Goal: Communication & Community: Answer question/provide support

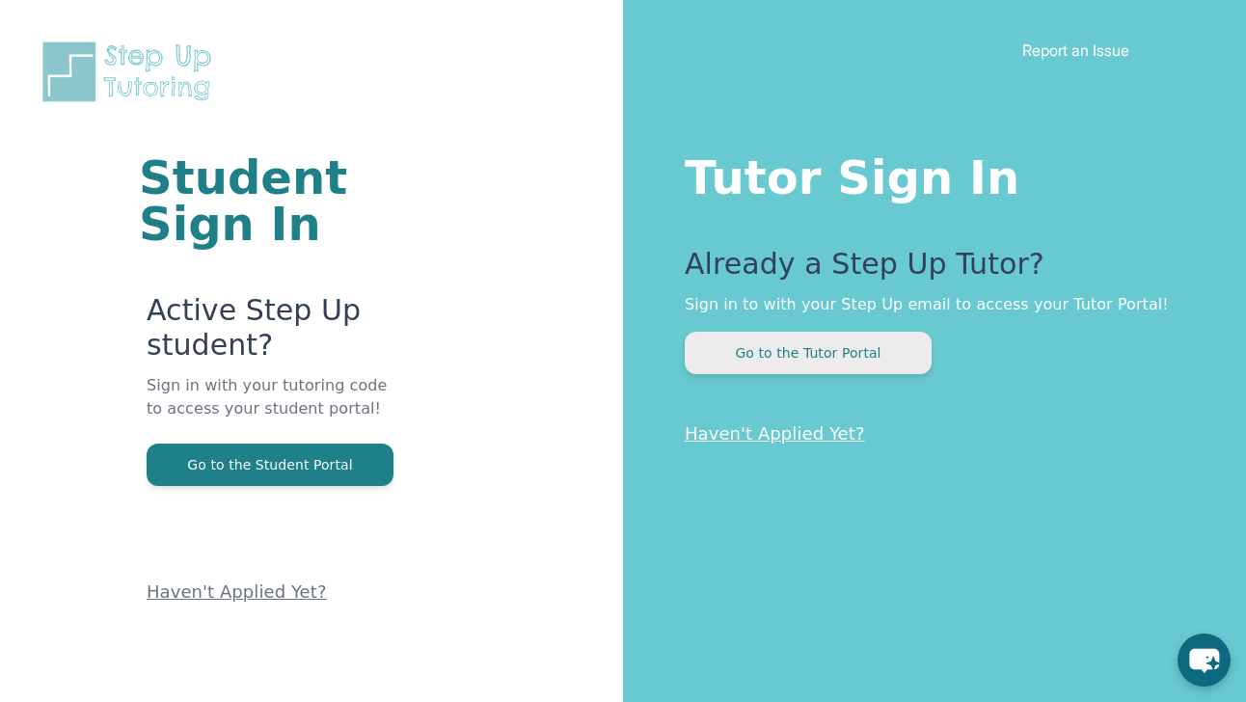
click at [826, 336] on button "Go to the Tutor Portal" at bounding box center [808, 353] width 247 height 42
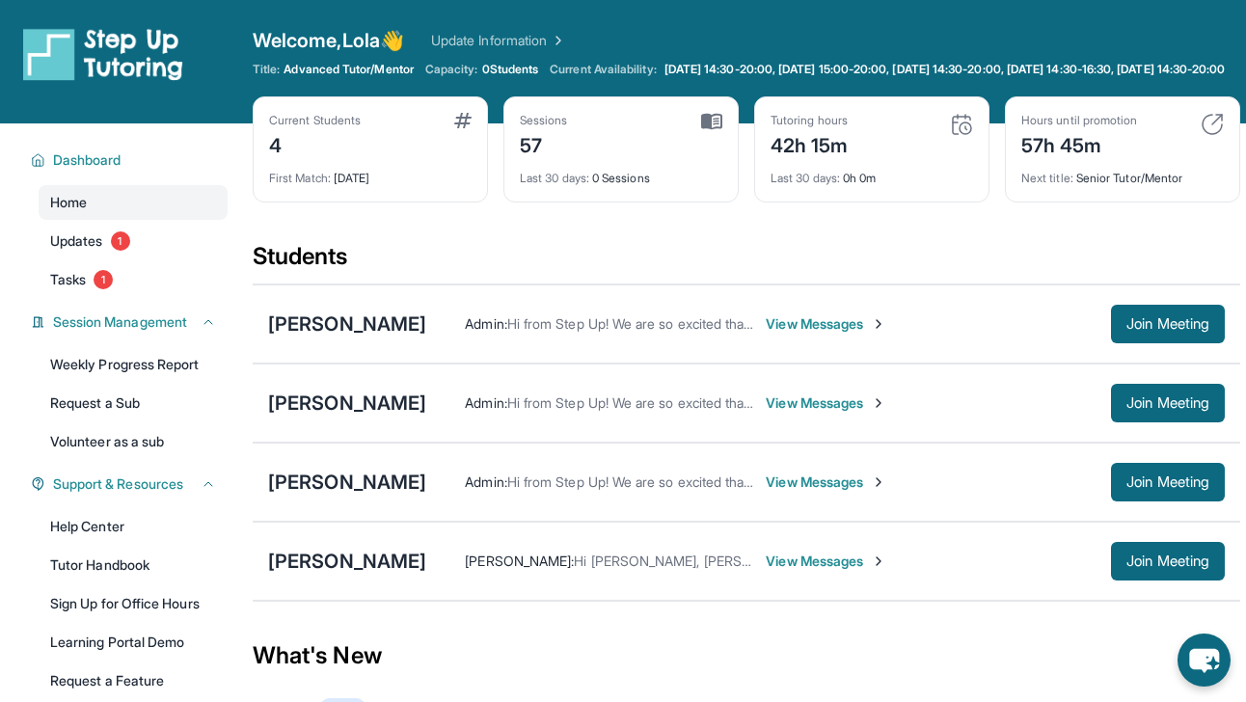
scroll to position [30, 0]
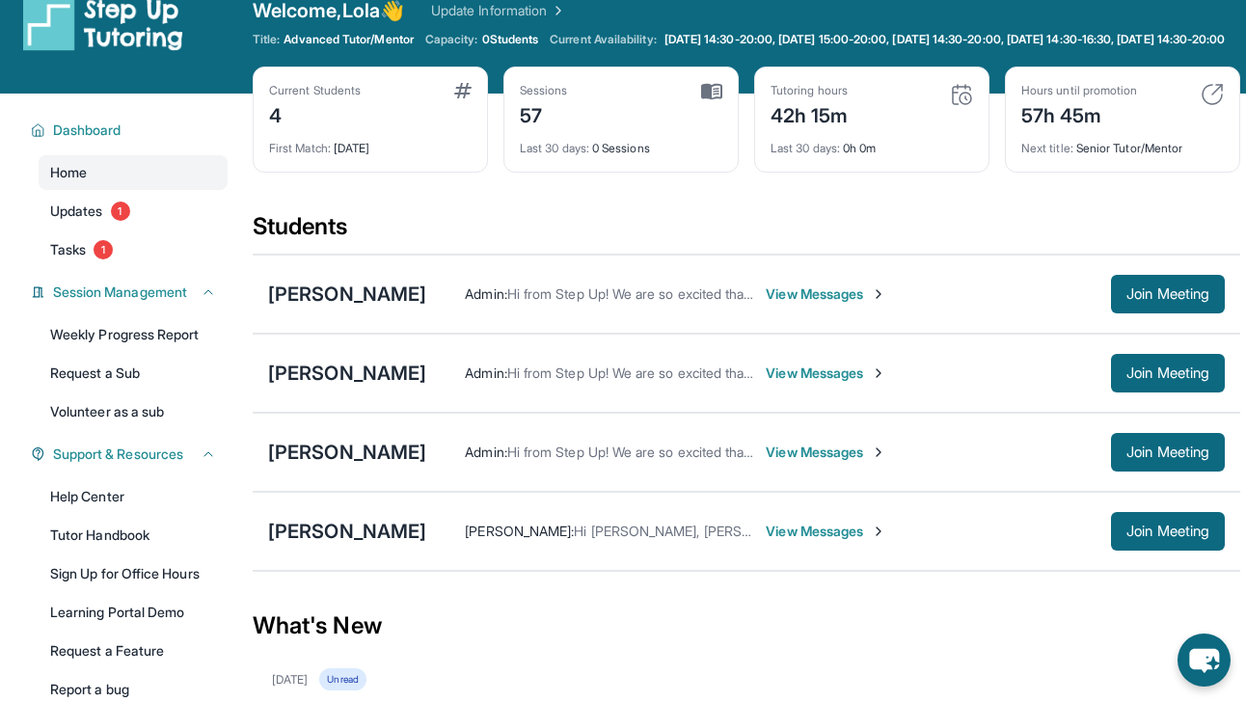
click at [789, 541] on span "View Messages" at bounding box center [826, 531] width 121 height 19
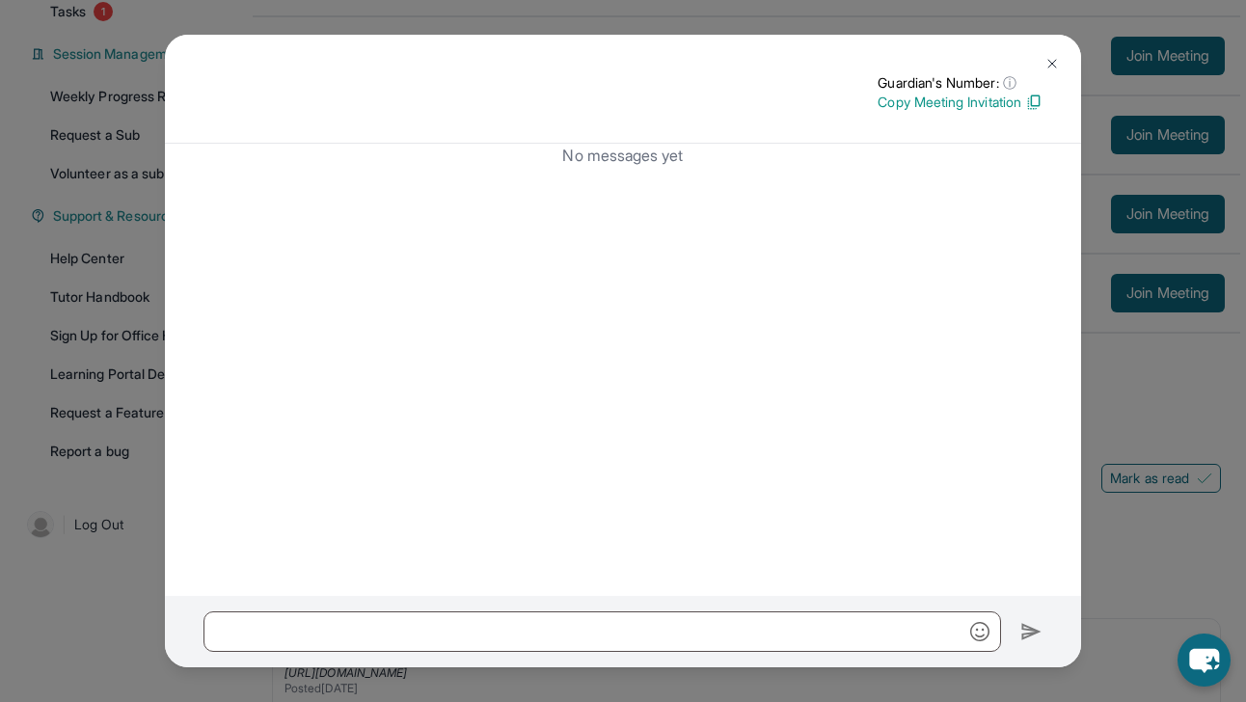
scroll to position [267, 0]
click at [656, 134] on div "Guardian's Number: ⓘ This isn't the guardian's real number — it's a private for…" at bounding box center [623, 89] width 916 height 109
click at [660, 154] on p "No messages yet" at bounding box center [623, 155] width 839 height 23
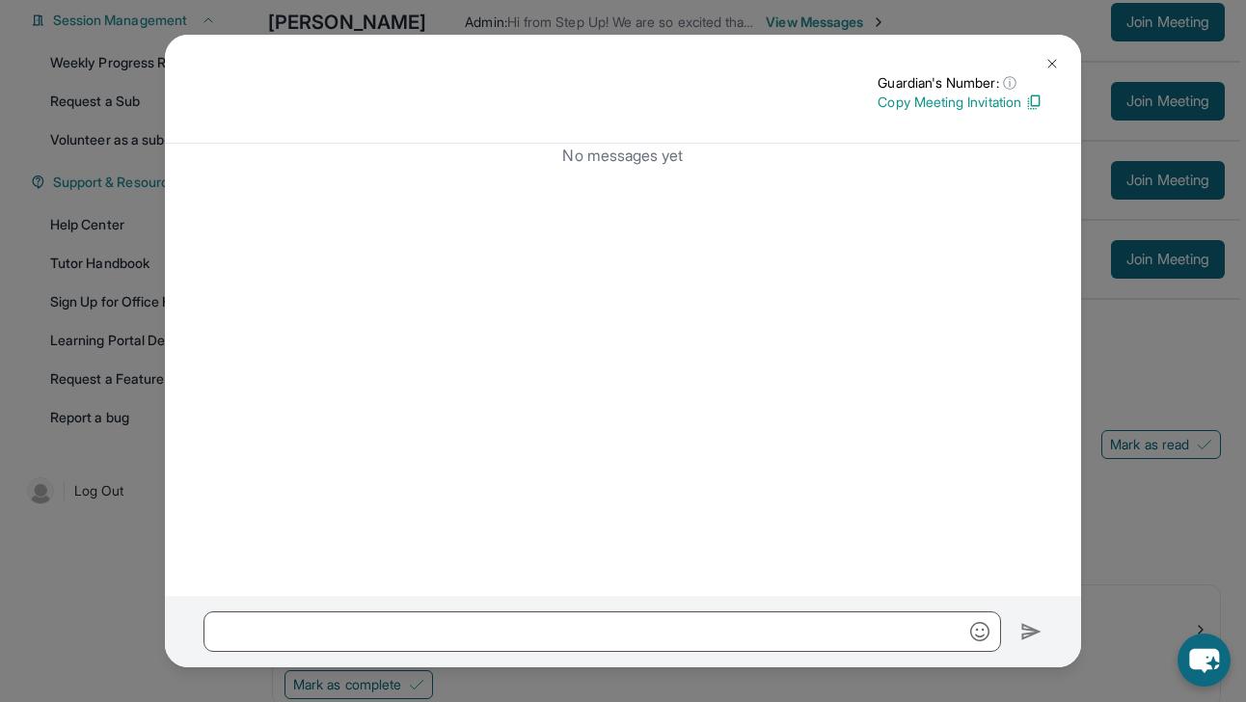
click at [1053, 58] on img at bounding box center [1052, 63] width 15 height 15
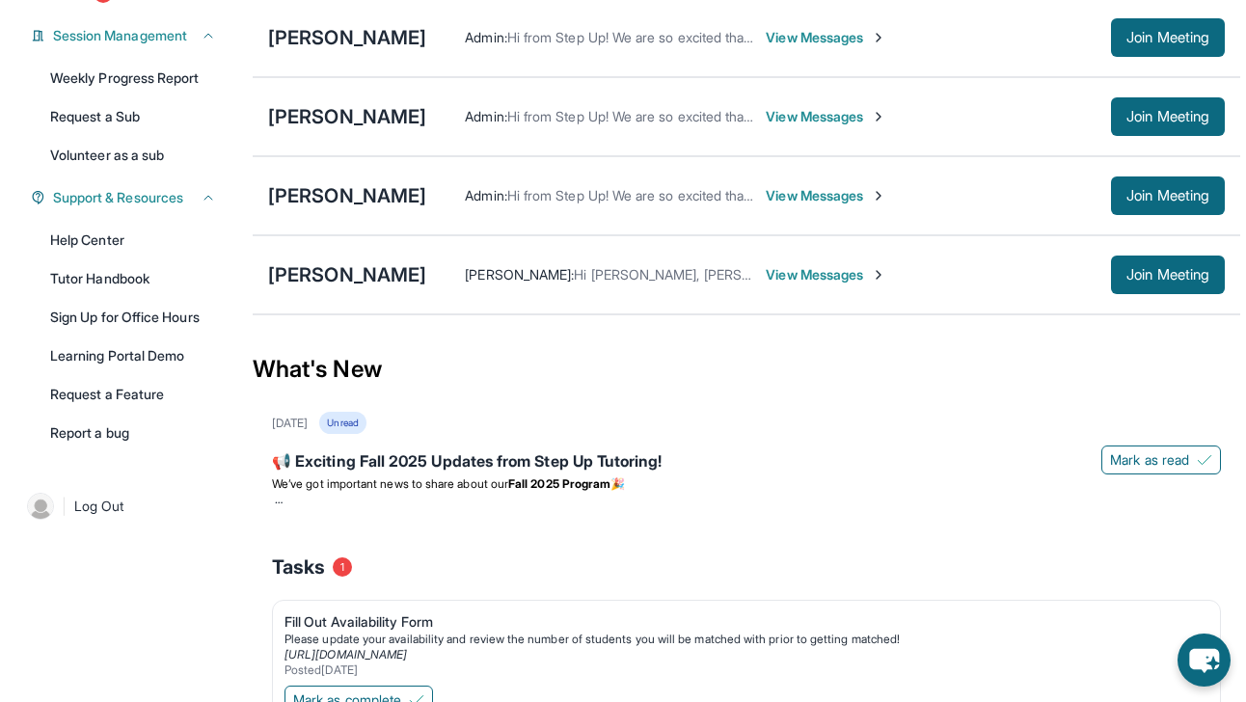
scroll to position [284, 0]
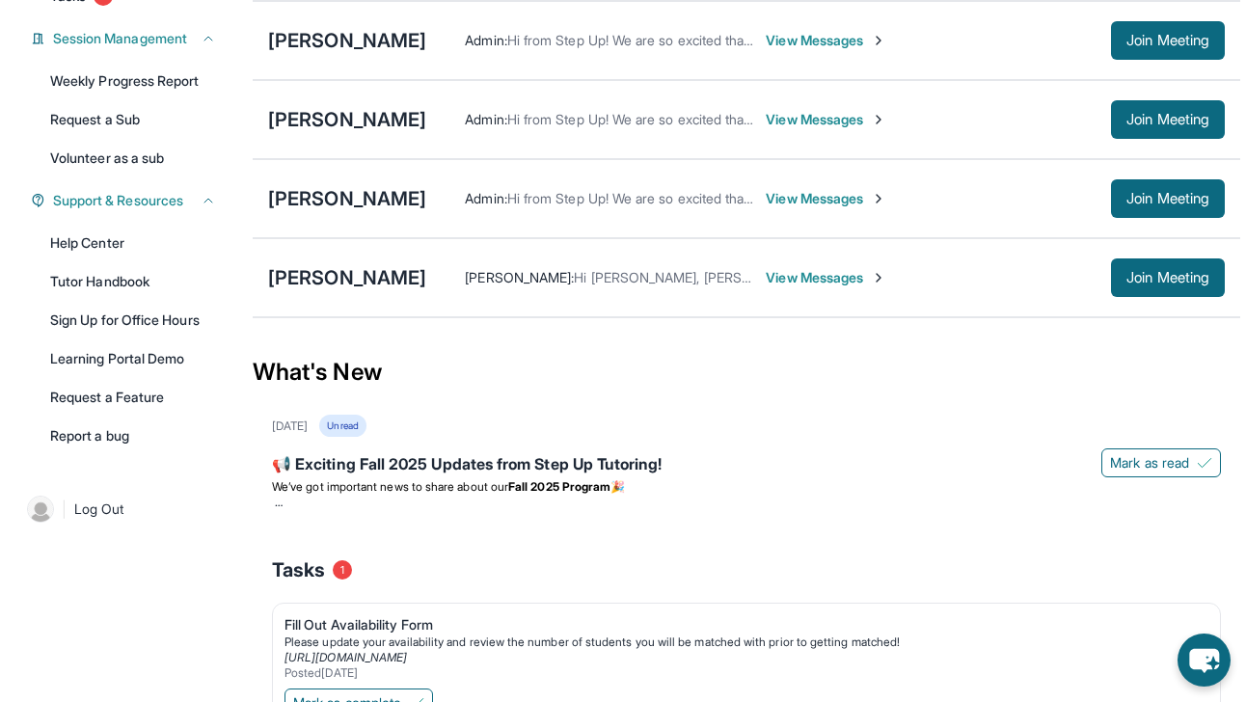
click at [773, 208] on span "View Messages" at bounding box center [826, 198] width 121 height 19
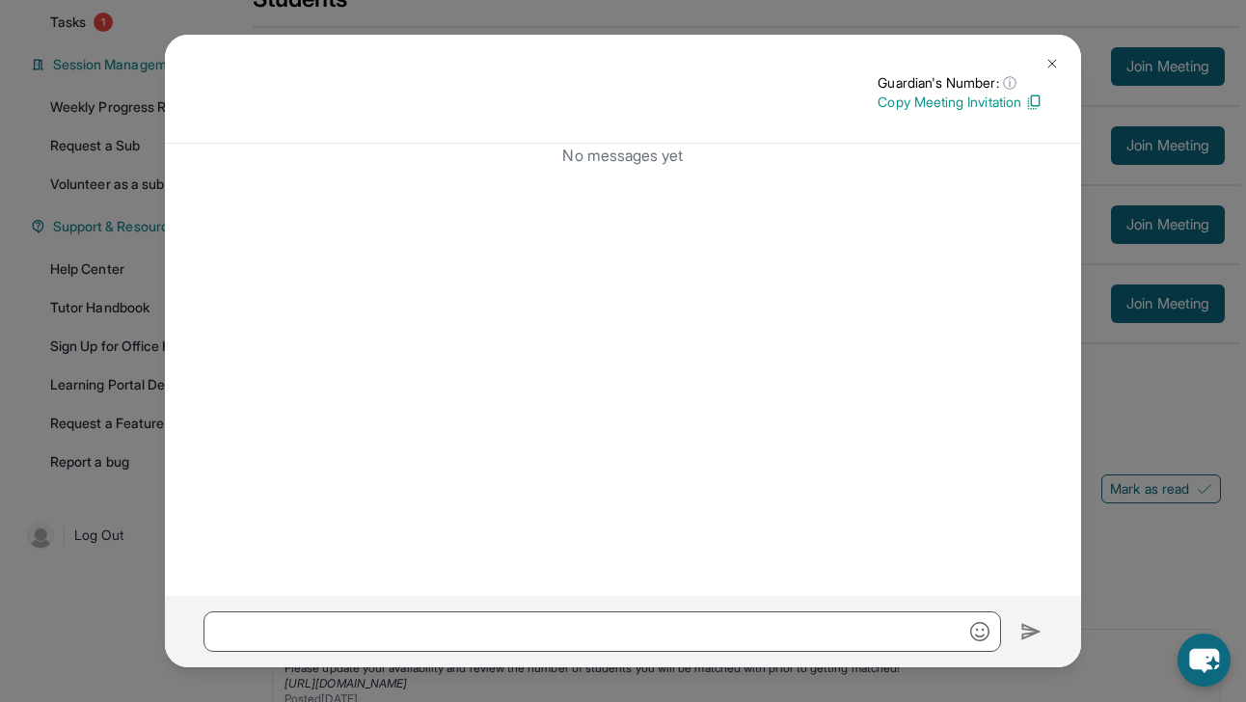
scroll to position [254, 0]
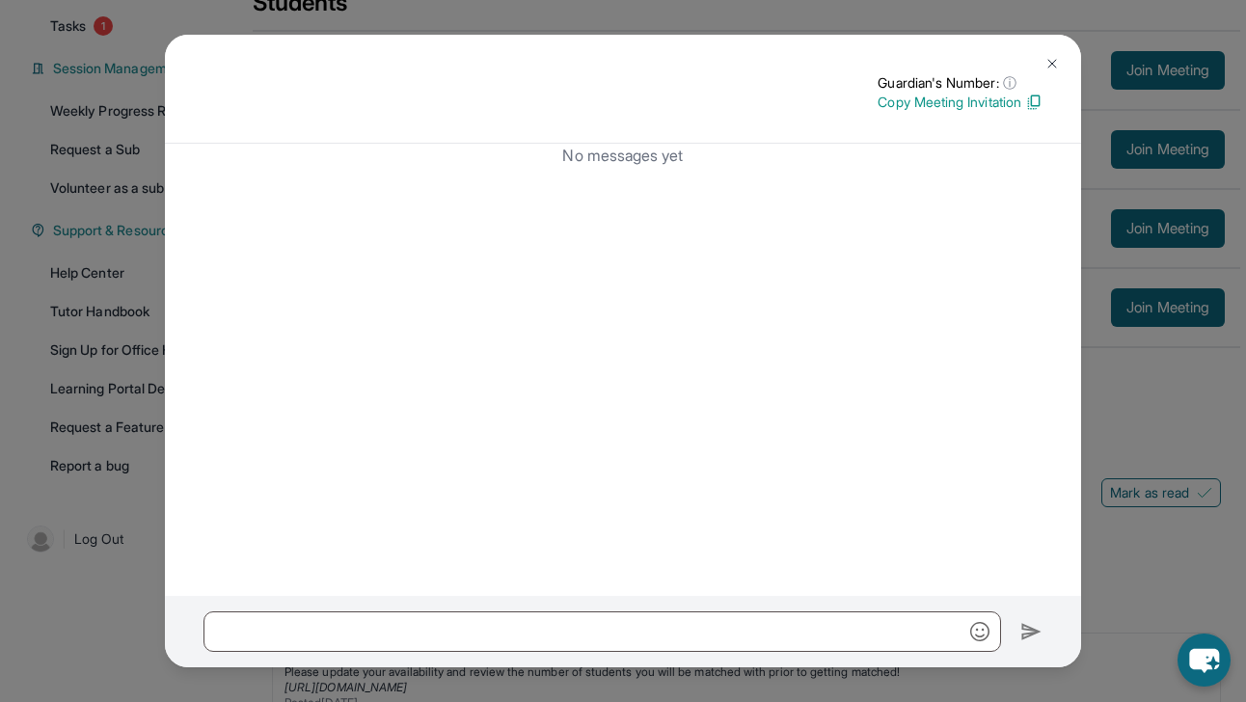
click at [1055, 66] on img at bounding box center [1052, 63] width 15 height 15
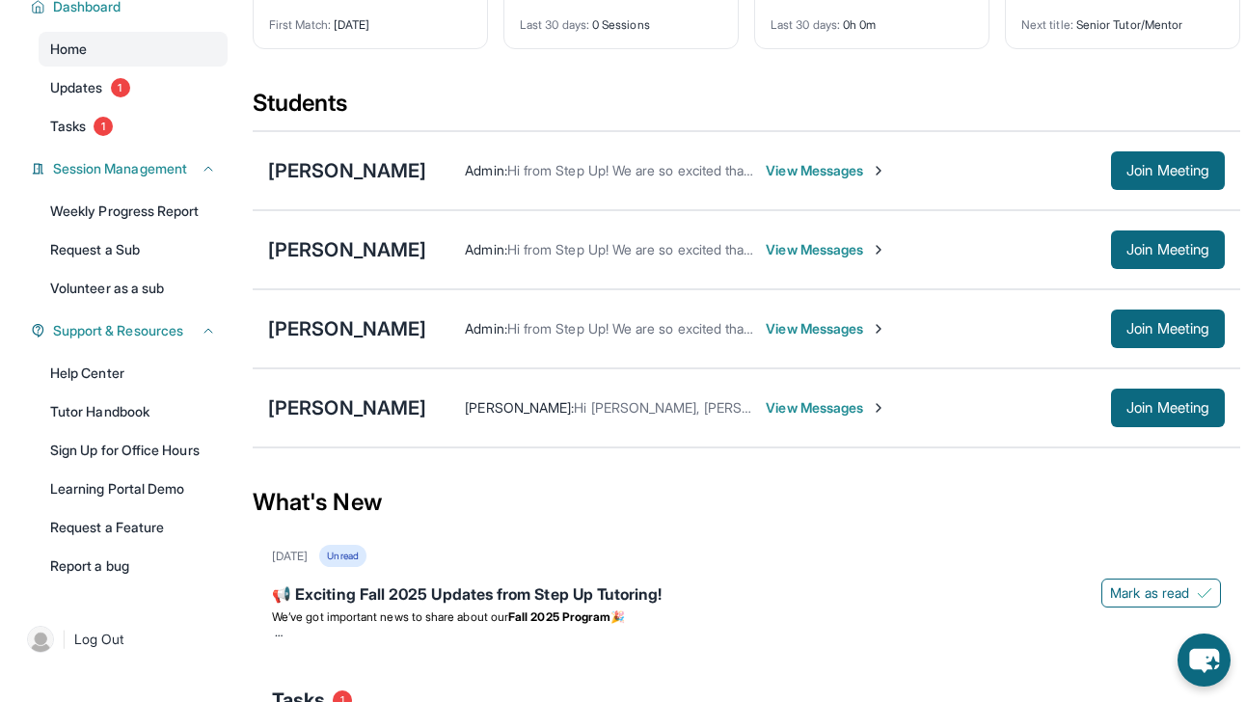
scroll to position [142, 0]
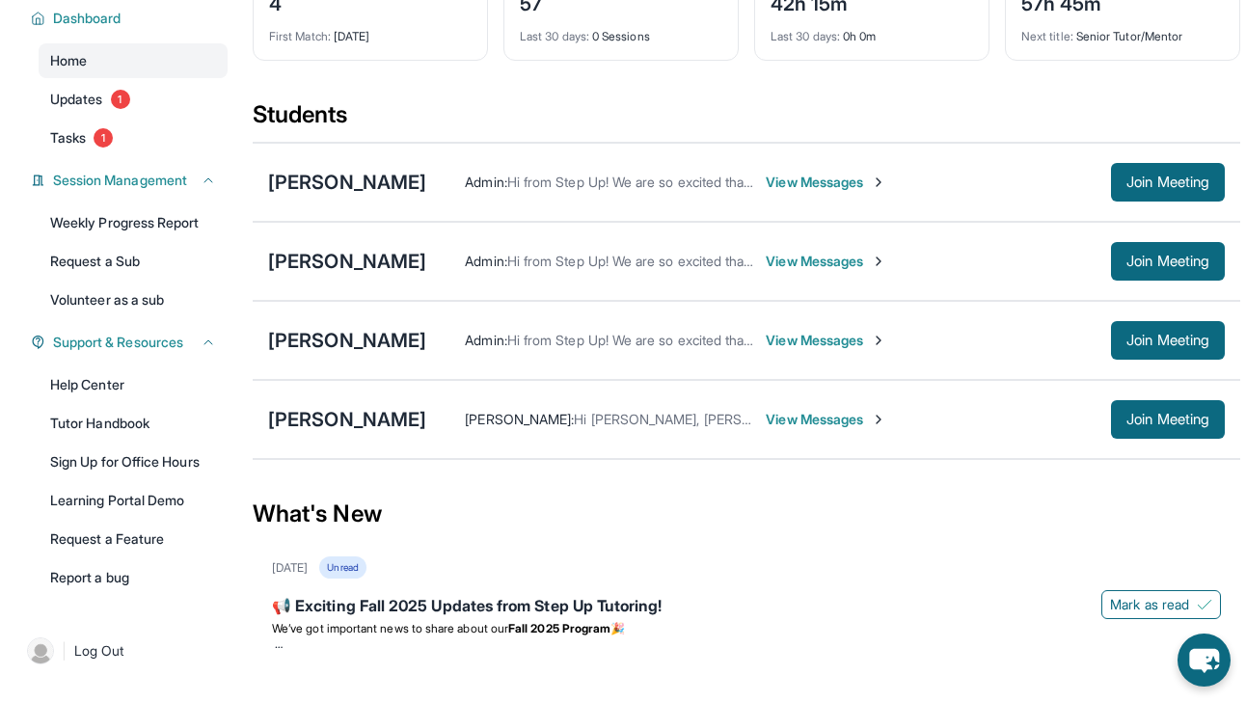
click at [797, 271] on span "View Messages" at bounding box center [826, 261] width 121 height 19
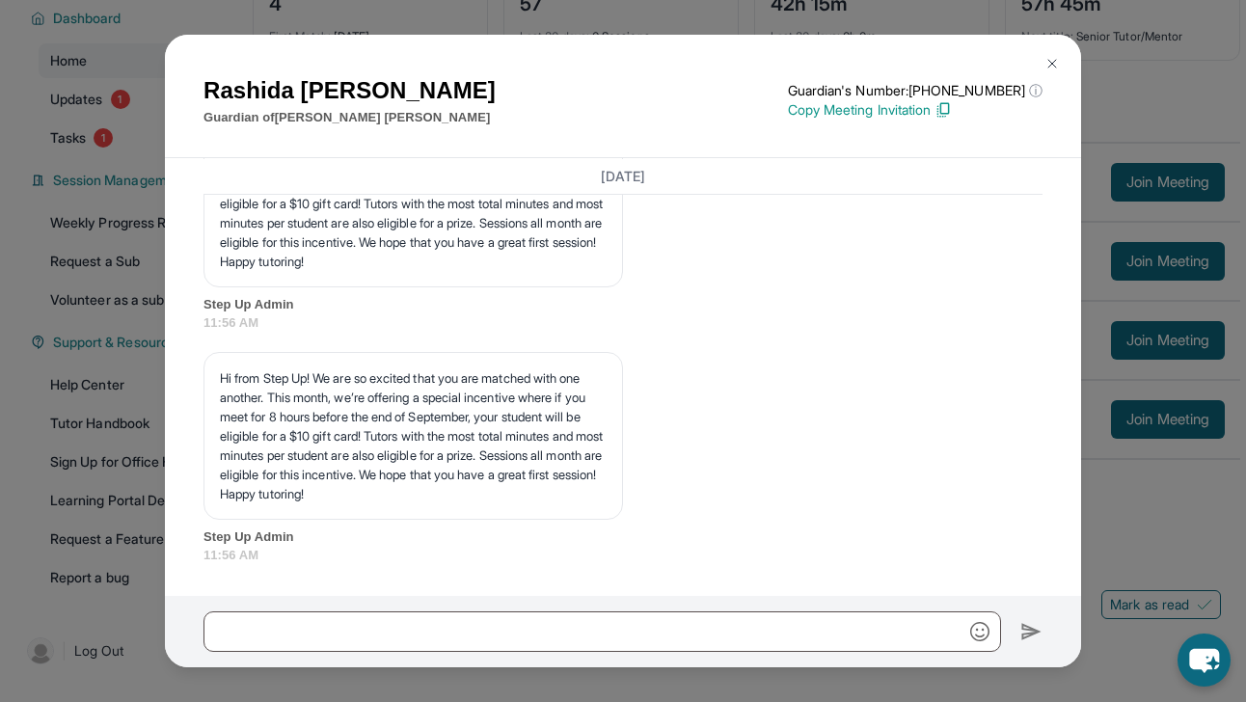
scroll to position [1852, 0]
click at [1050, 63] on img at bounding box center [1052, 63] width 15 height 15
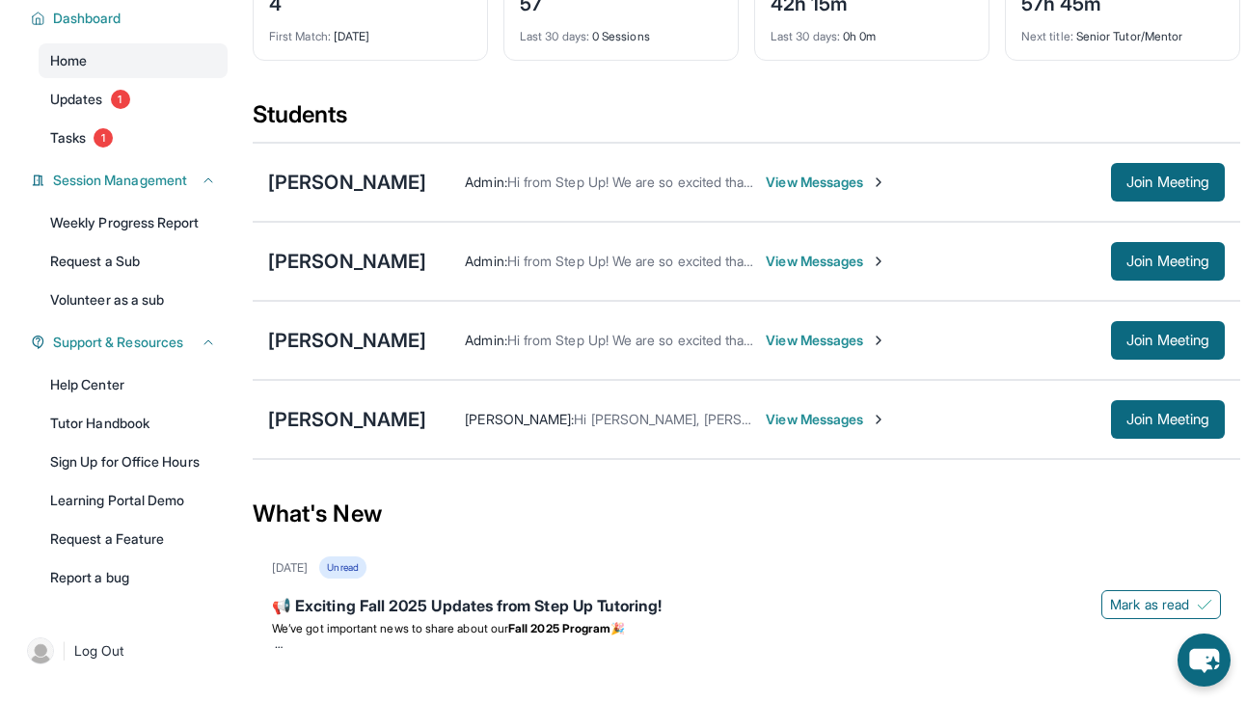
click at [800, 271] on span "View Messages" at bounding box center [826, 261] width 121 height 19
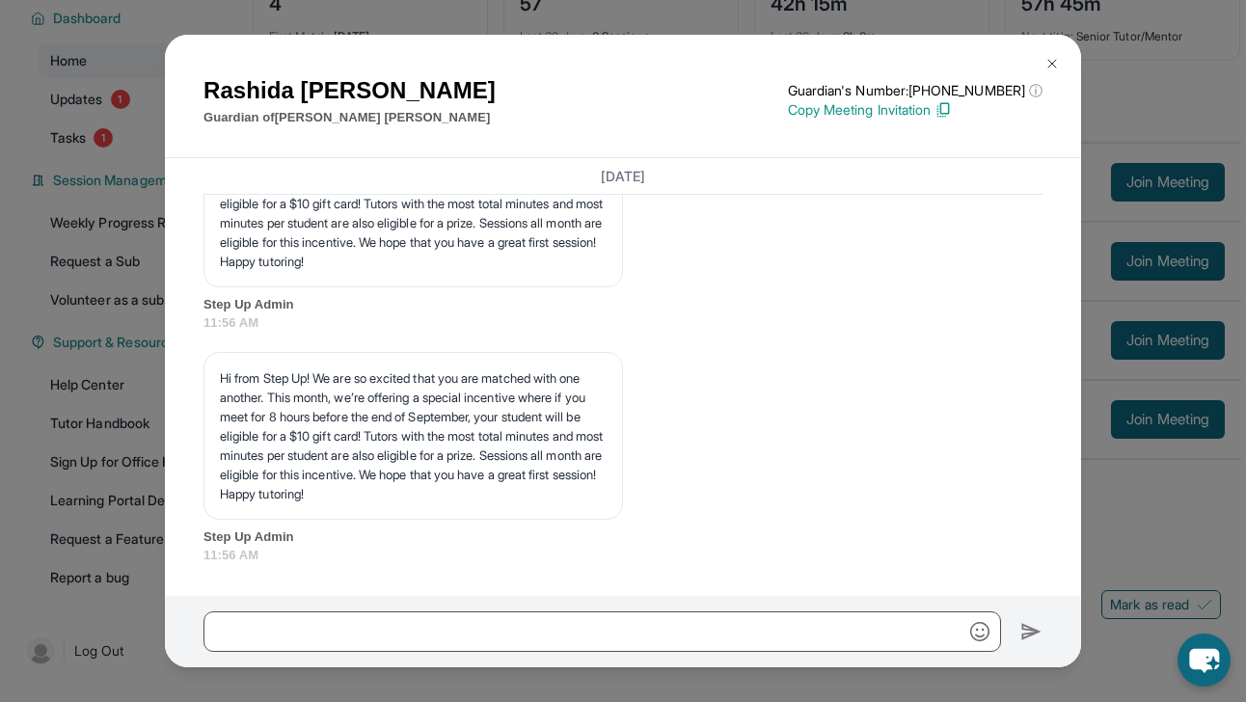
click at [1057, 61] on img at bounding box center [1052, 63] width 15 height 15
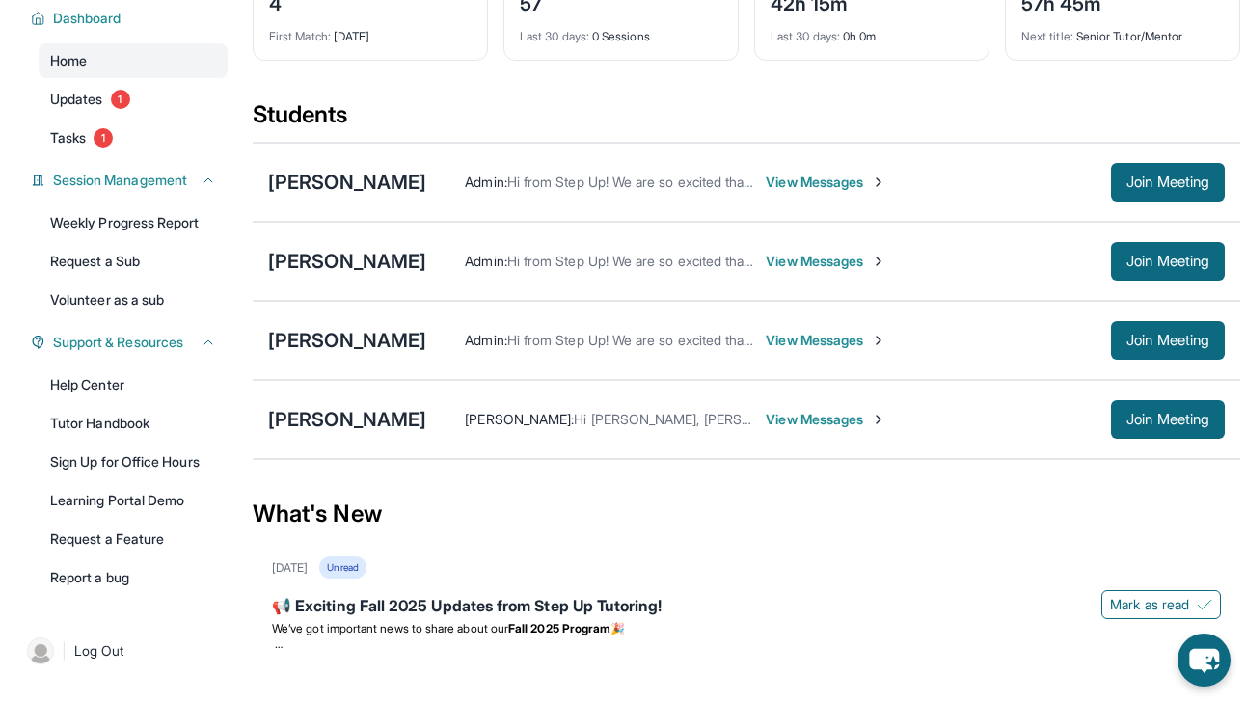
click at [798, 350] on span "View Messages" at bounding box center [826, 340] width 121 height 19
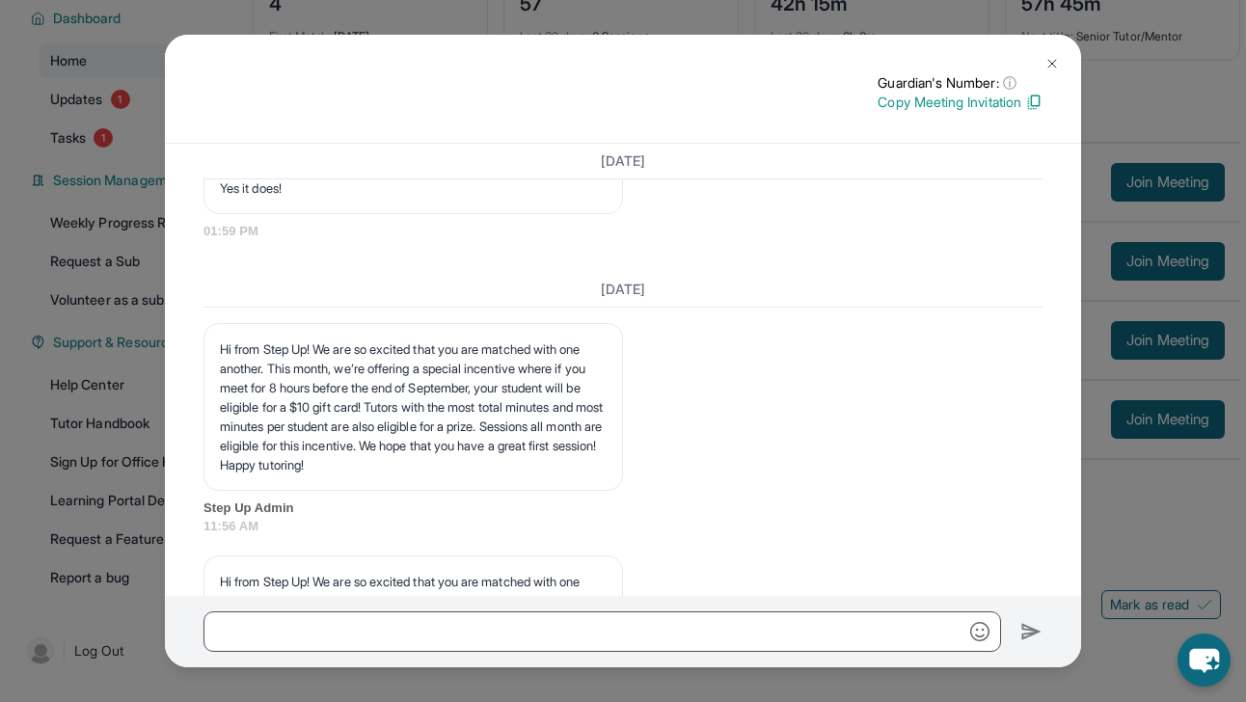
scroll to position [1819, 0]
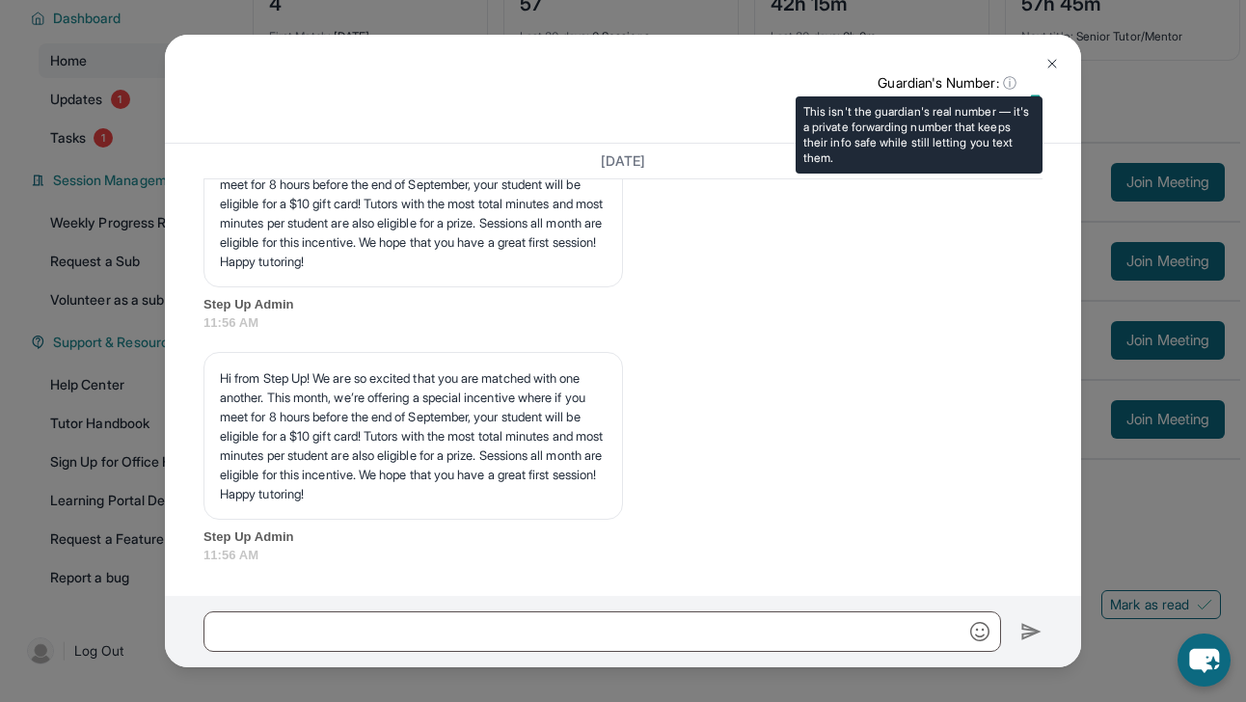
click at [1010, 85] on span "ⓘ" at bounding box center [1010, 82] width 14 height 19
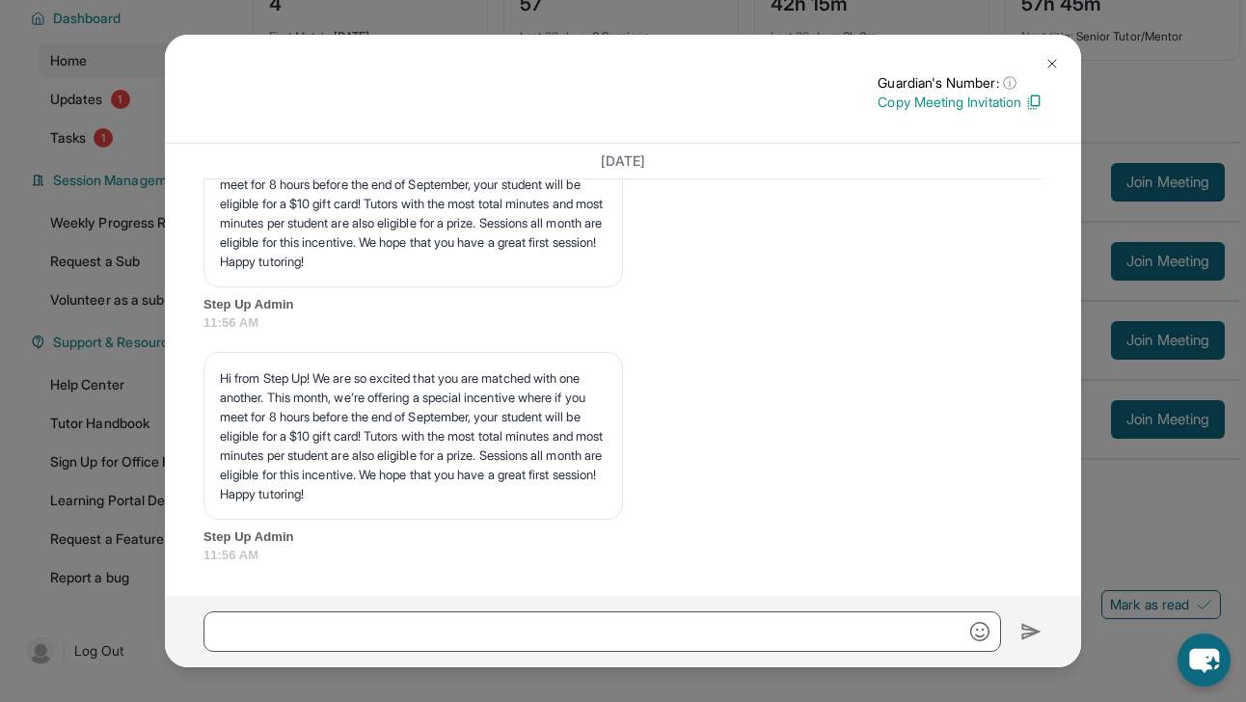
click at [1058, 60] on img at bounding box center [1052, 63] width 15 height 15
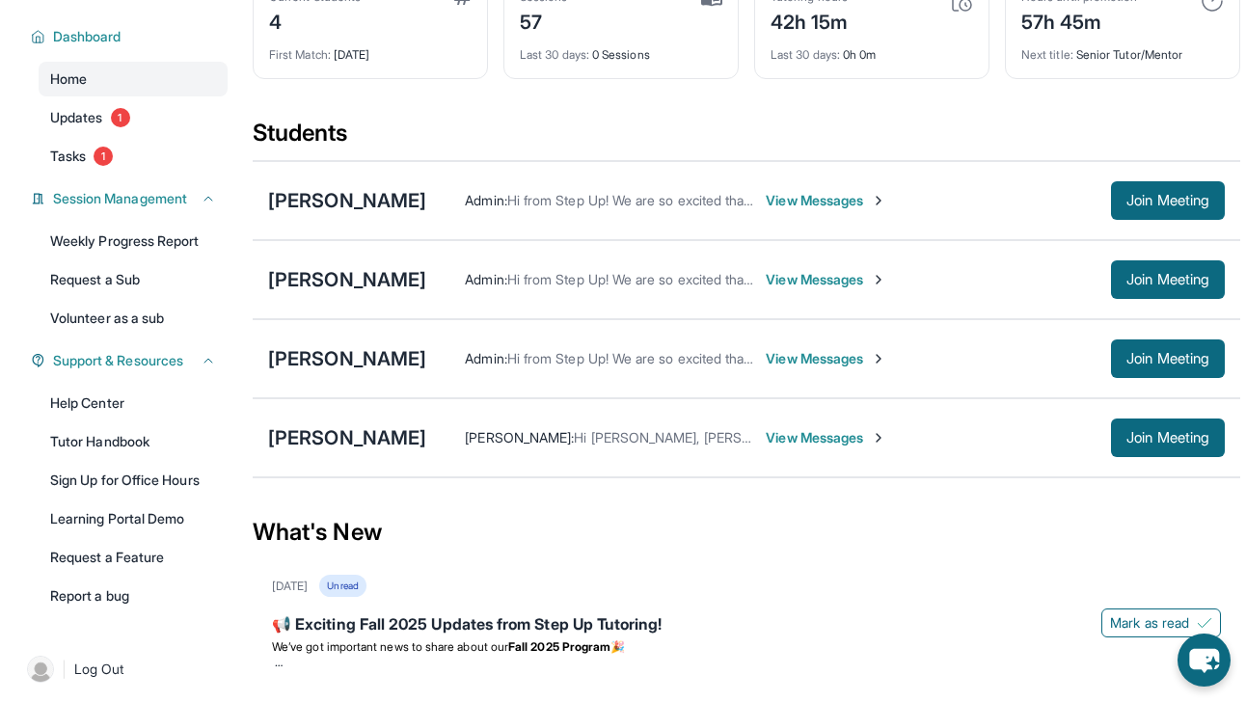
scroll to position [117, 0]
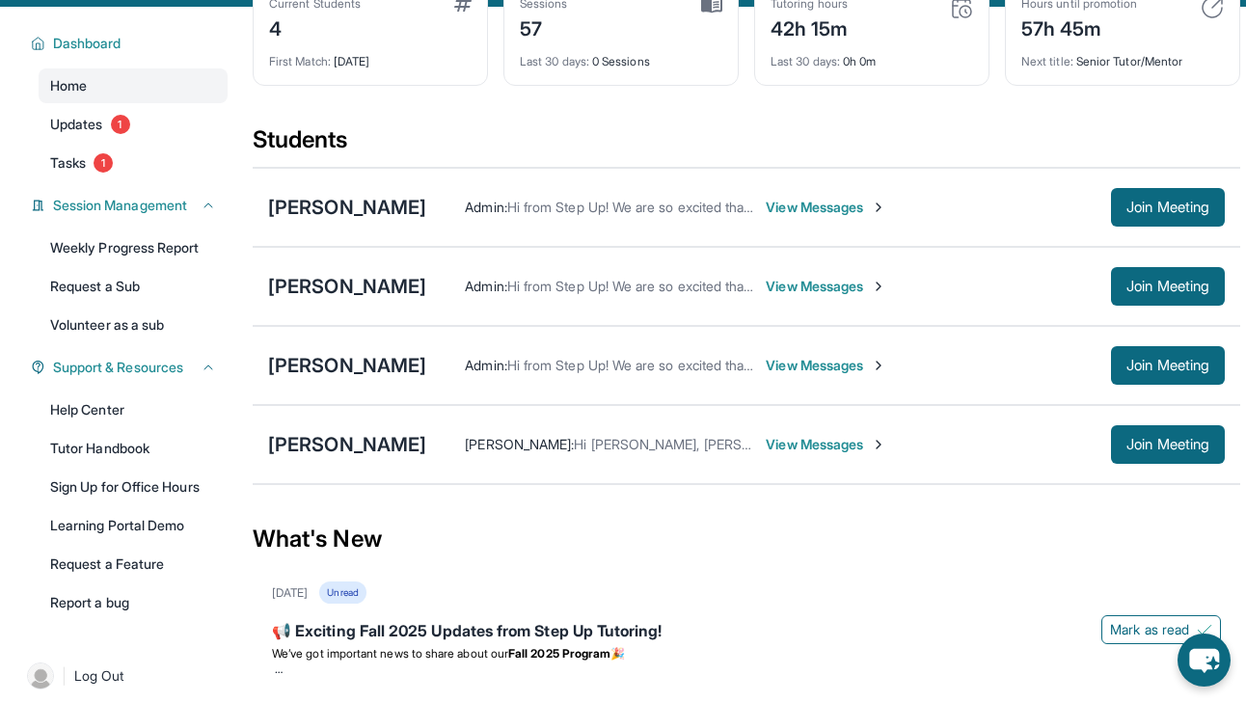
click at [802, 296] on span "View Messages" at bounding box center [826, 286] width 121 height 19
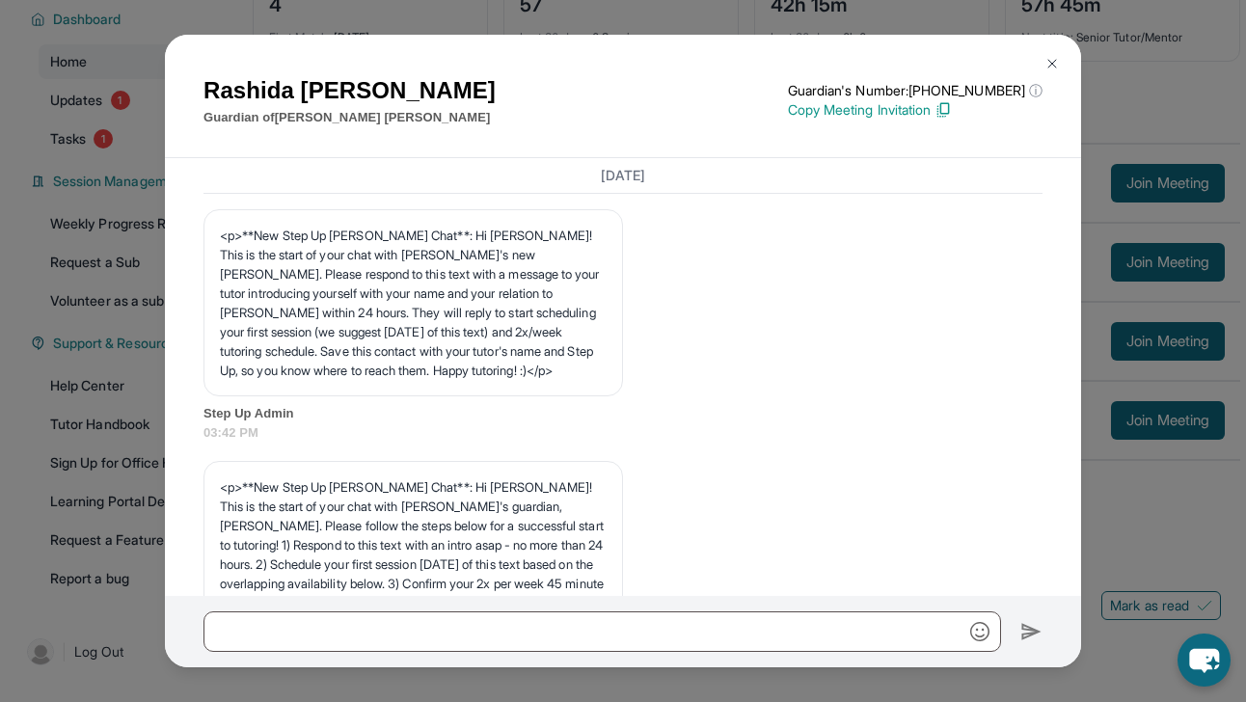
scroll to position [0, 0]
click at [1050, 68] on img at bounding box center [1052, 63] width 15 height 15
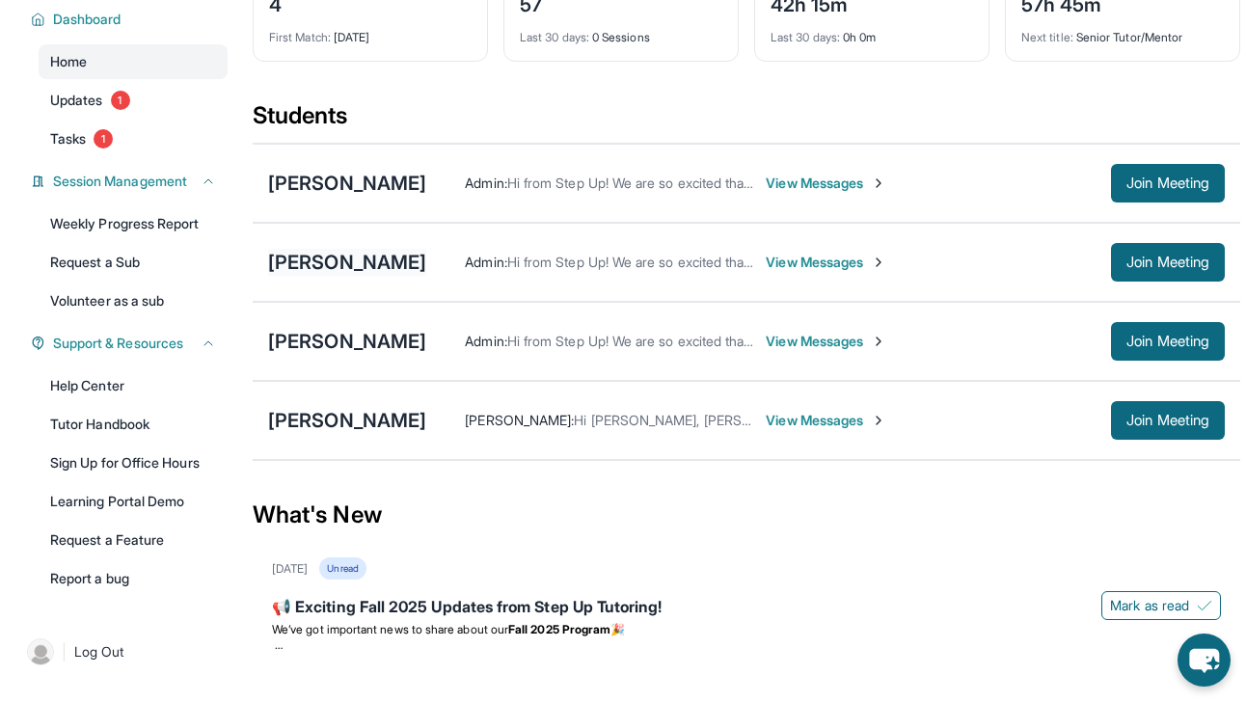
click at [353, 276] on div "[PERSON_NAME]" at bounding box center [347, 262] width 158 height 27
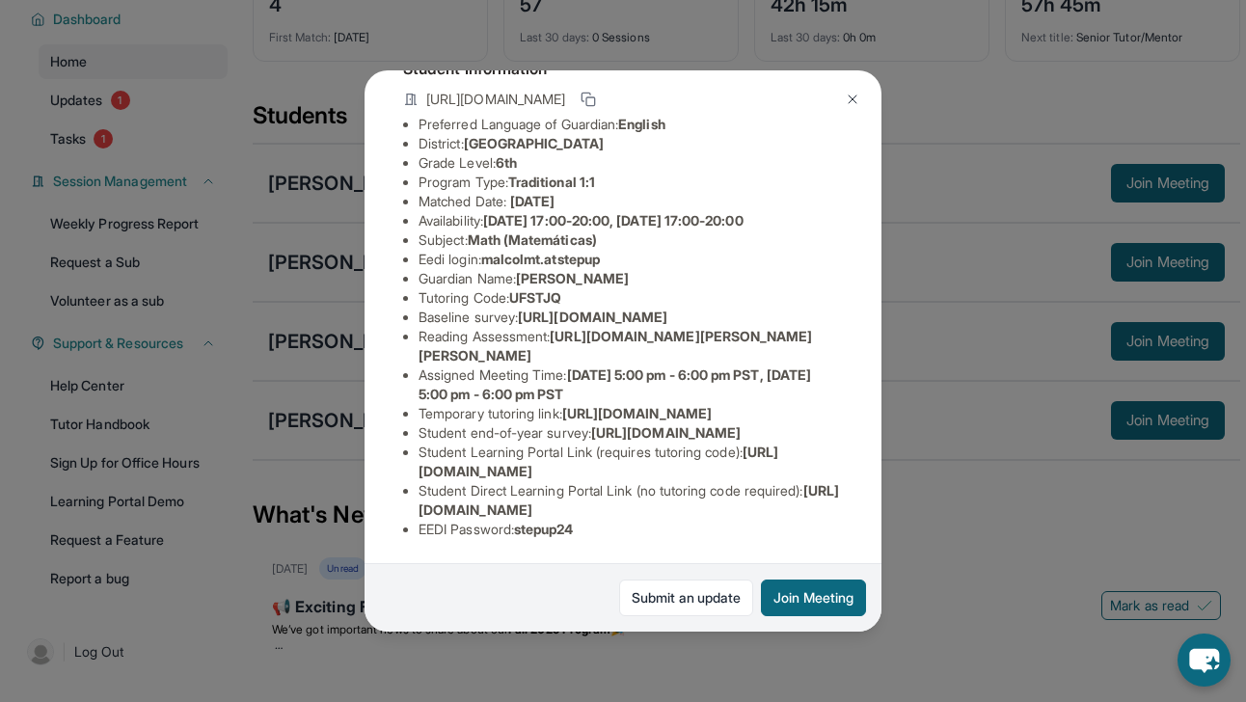
scroll to position [327, 2]
click at [852, 101] on img at bounding box center [852, 99] width 15 height 15
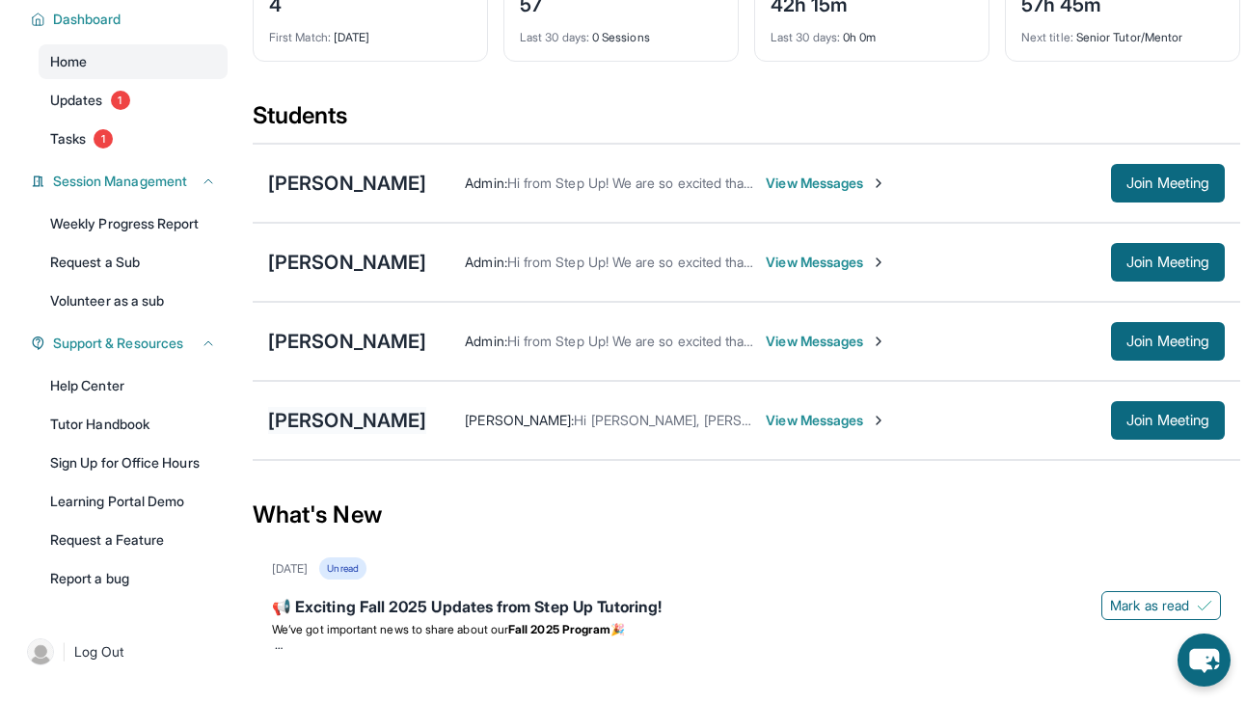
click at [366, 434] on div "[PERSON_NAME]" at bounding box center [347, 420] width 158 height 27
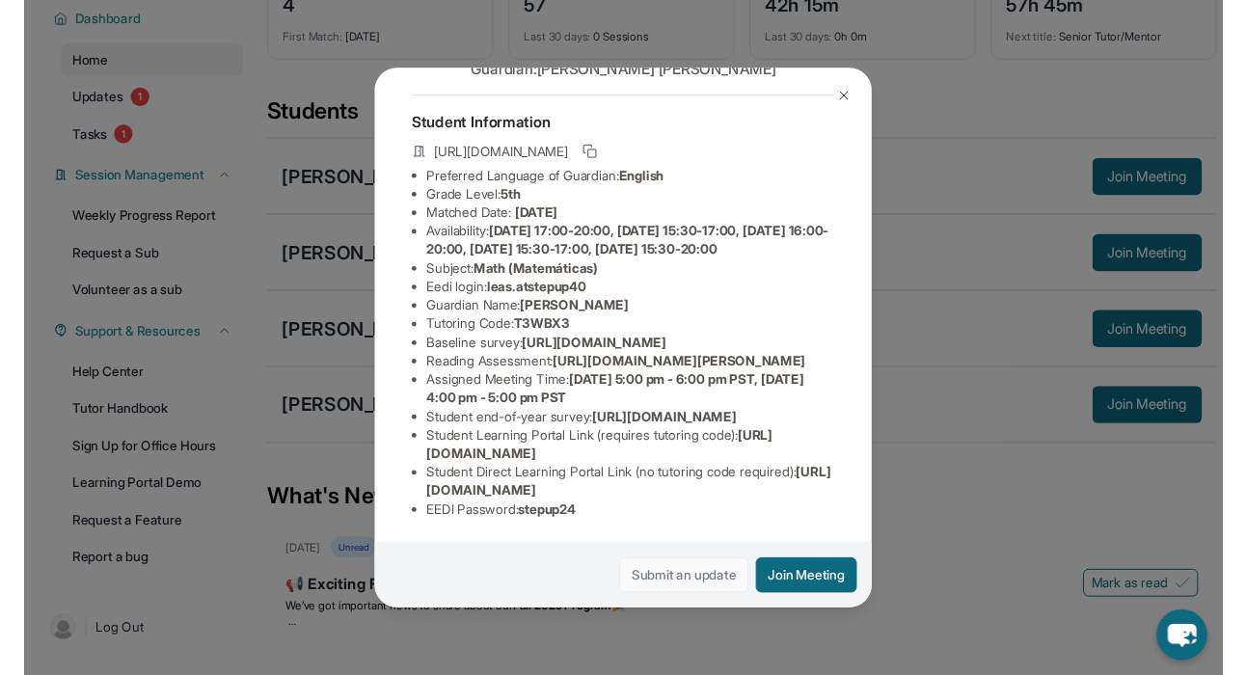
scroll to position [269, 0]
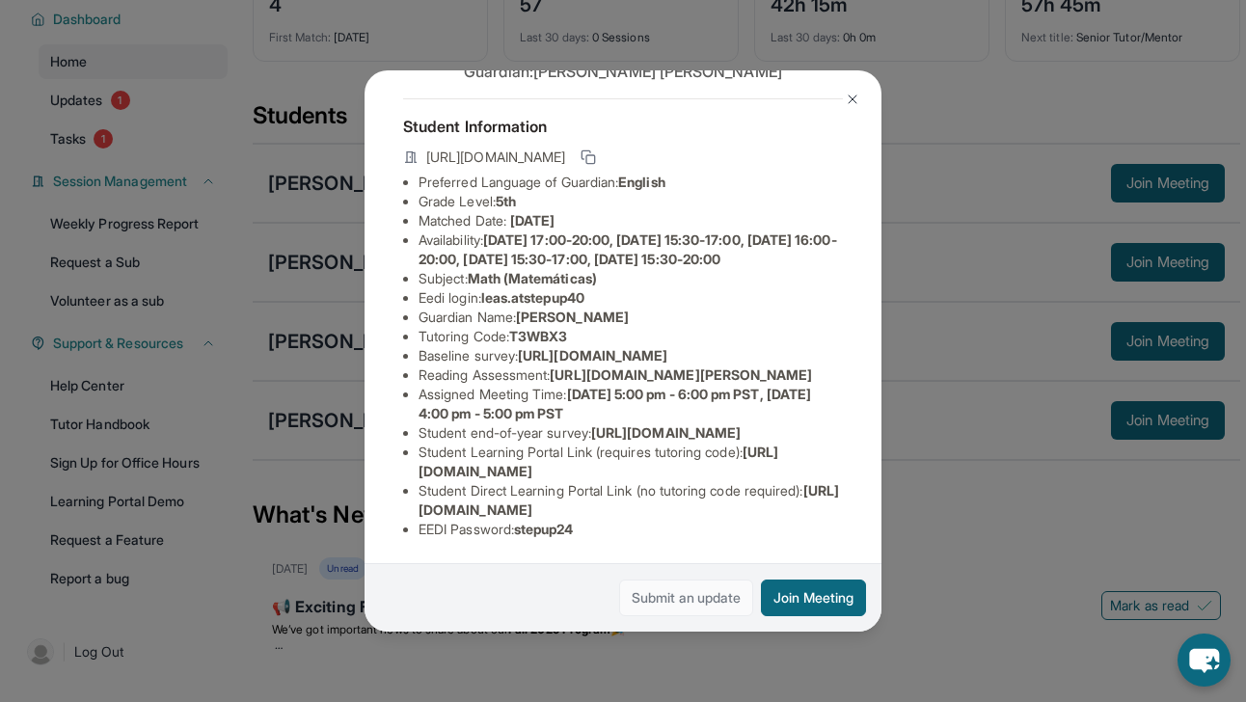
click at [676, 602] on link "Submit an update" at bounding box center [686, 598] width 134 height 37
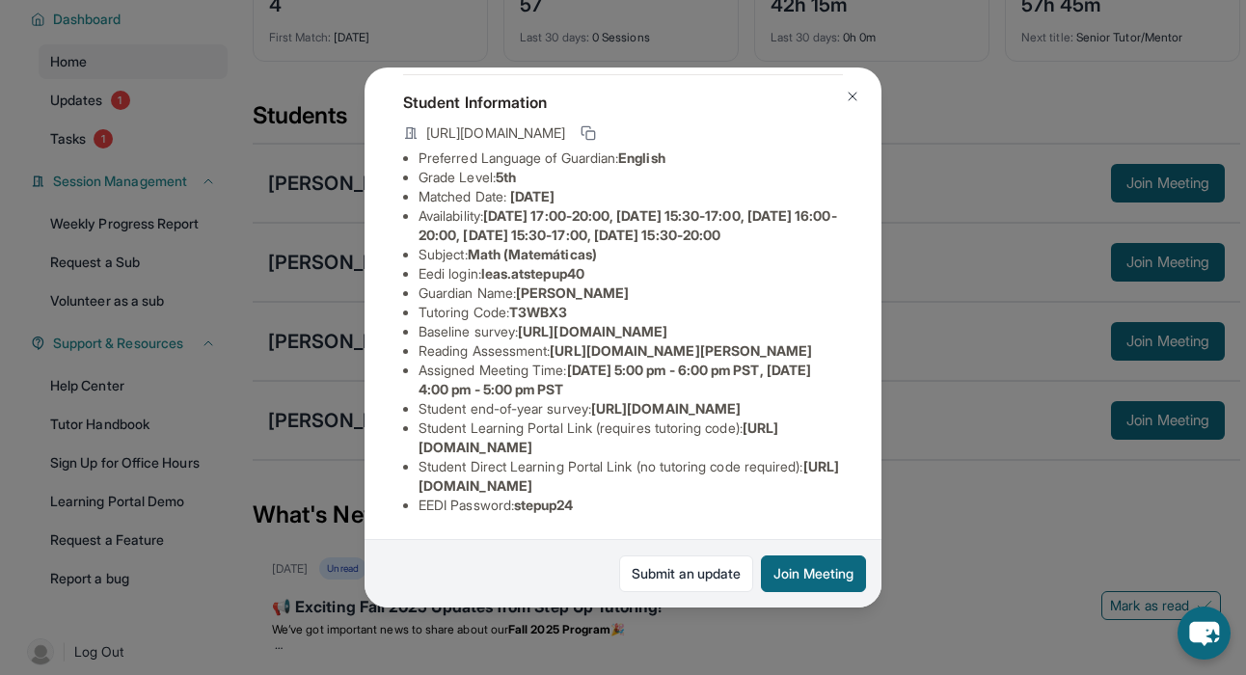
click at [843, 100] on button at bounding box center [852, 96] width 39 height 39
